Goal: Task Accomplishment & Management: Use online tool/utility

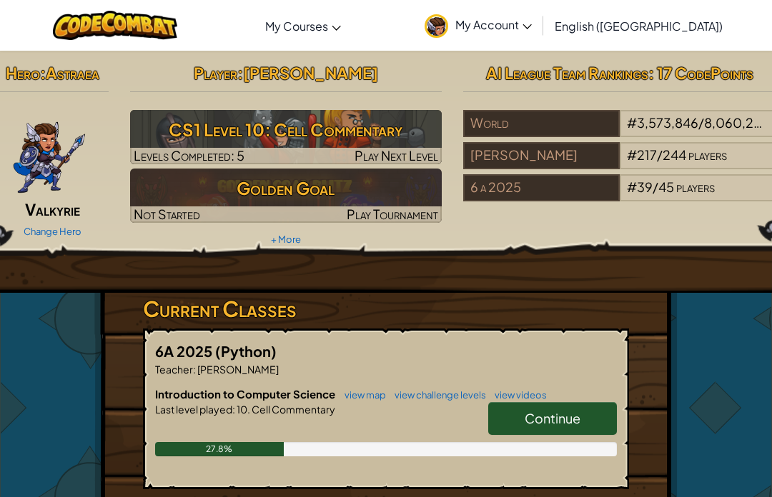
click at [559, 432] on link "Continue" at bounding box center [552, 418] width 129 height 33
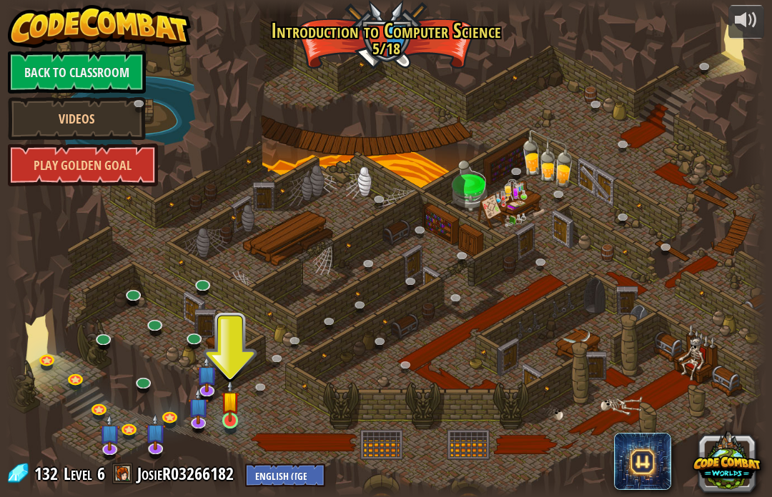
click at [233, 427] on link at bounding box center [231, 422] width 29 height 29
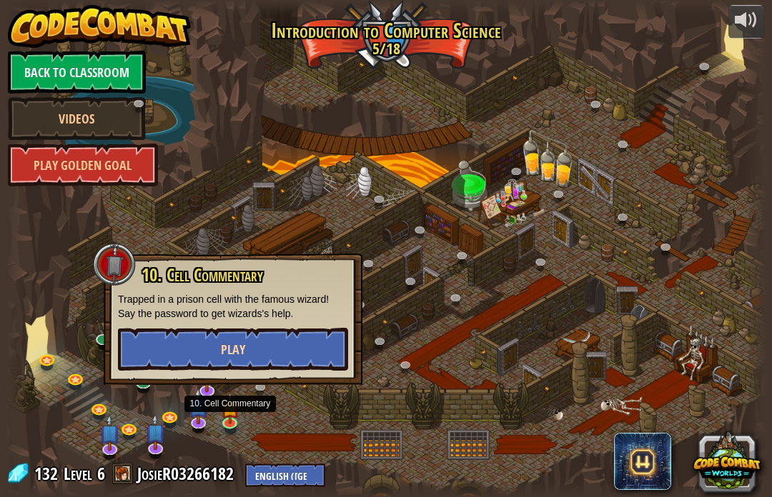
click at [287, 345] on button "Play" at bounding box center [233, 349] width 230 height 43
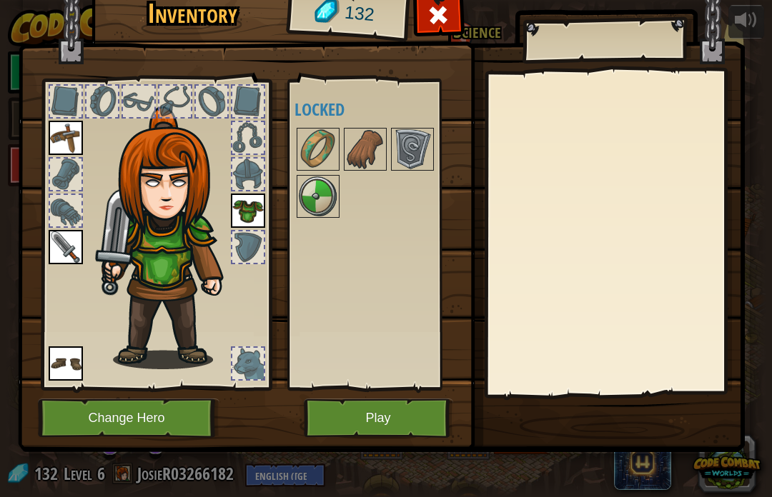
click at [338, 422] on button "Play" at bounding box center [378, 418] width 149 height 39
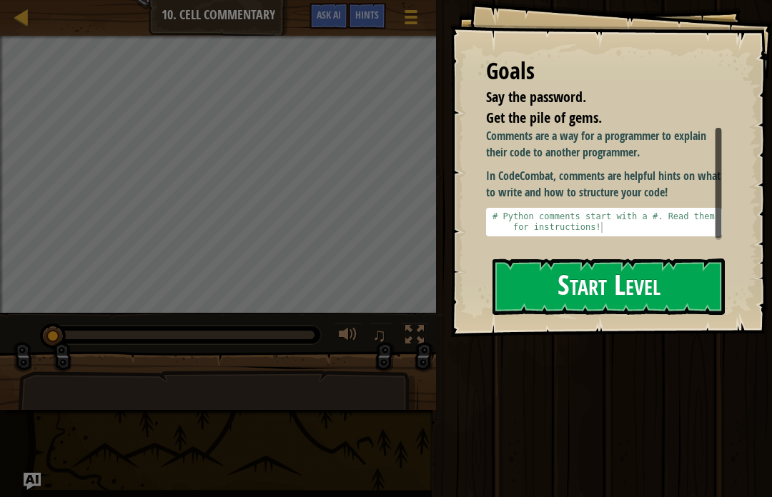
click at [638, 259] on button "Start Level" at bounding box center [608, 287] width 232 height 56
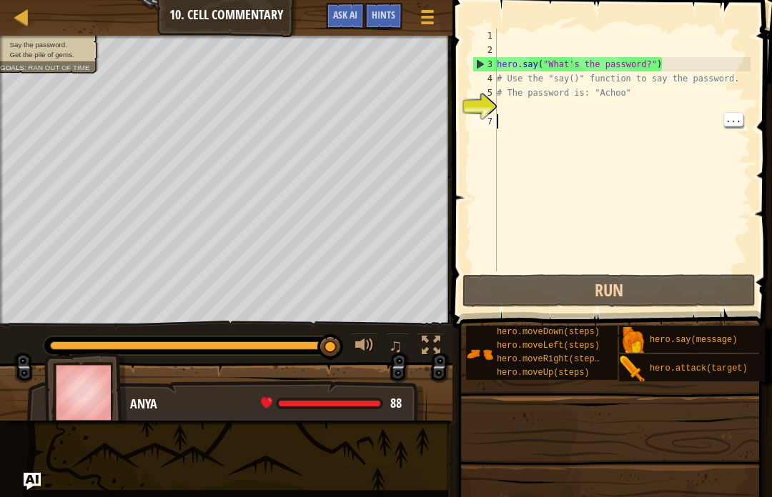
click at [544, 106] on div "hero . say ( "What's the password?" ) # Use the "say()" function to say the pas…" at bounding box center [622, 165] width 257 height 272
click at [715, 172] on div "hero . say ( "What's the password?" ) # Use the "say()" function to say the pas…" at bounding box center [622, 165] width 257 height 272
